Goal: Navigation & Orientation: Find specific page/section

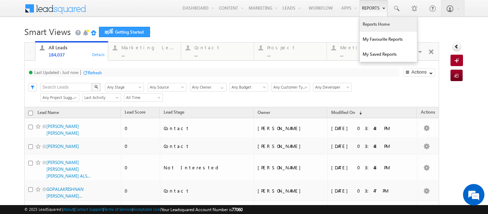
click at [364, 26] on link "Reports Home" at bounding box center [387, 24] width 57 height 15
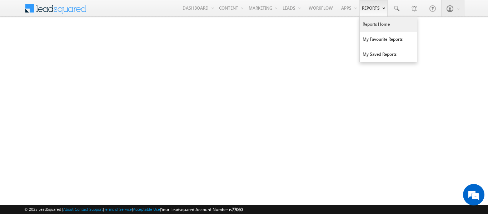
click at [372, 23] on link "Reports Home" at bounding box center [387, 24] width 57 height 15
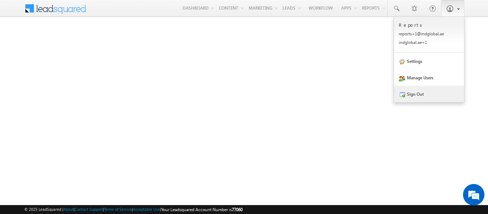
click at [418, 91] on link "Sign Out" at bounding box center [429, 94] width 70 height 16
